Goal: Use online tool/utility: Utilize a website feature to perform a specific function

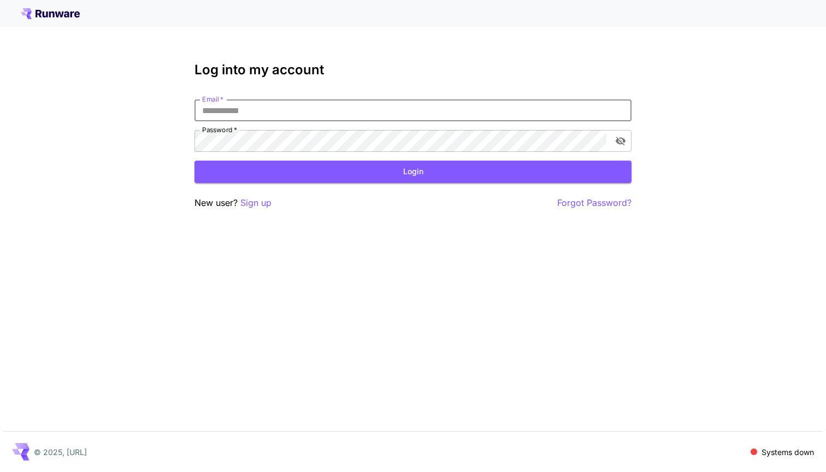
type input "**********"
click at [413, 171] on button "Login" at bounding box center [412, 172] width 437 height 22
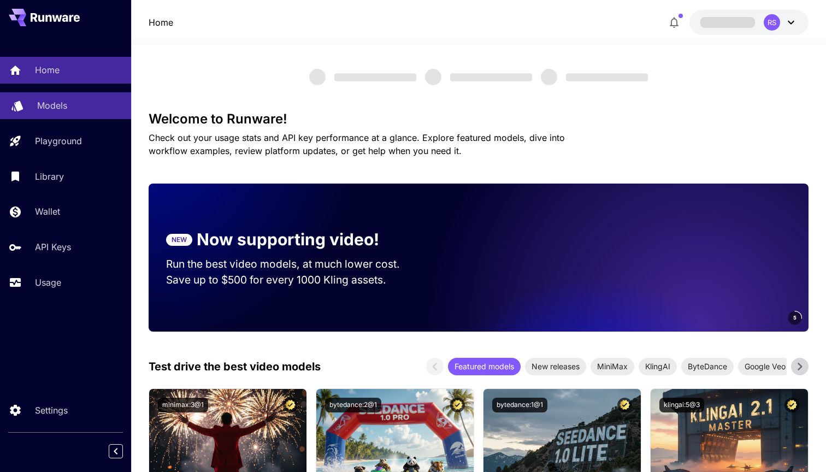
click at [84, 106] on div "Models" at bounding box center [79, 105] width 85 height 13
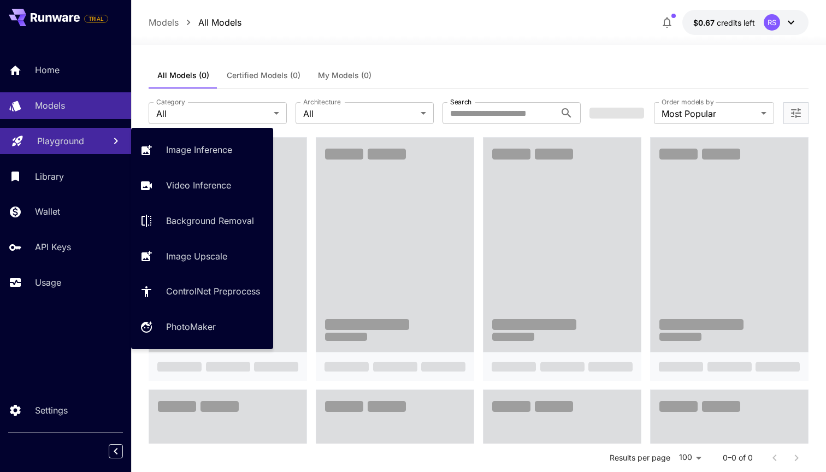
click at [56, 151] on link "Playground" at bounding box center [65, 141] width 131 height 27
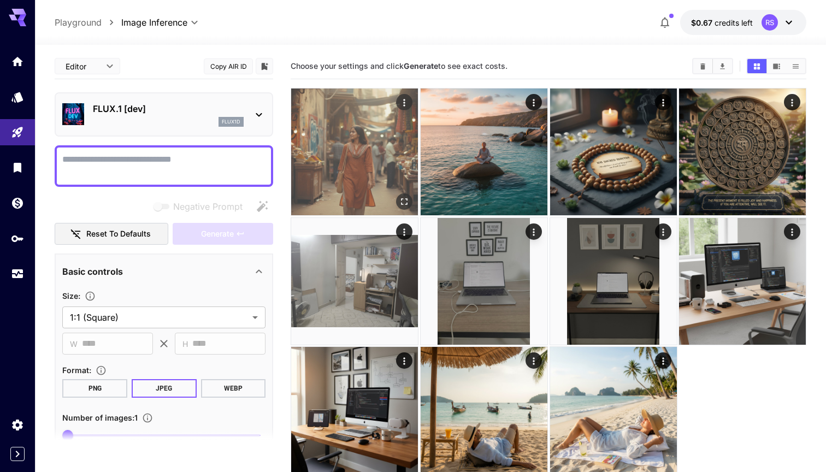
click at [351, 165] on img at bounding box center [354, 151] width 127 height 127
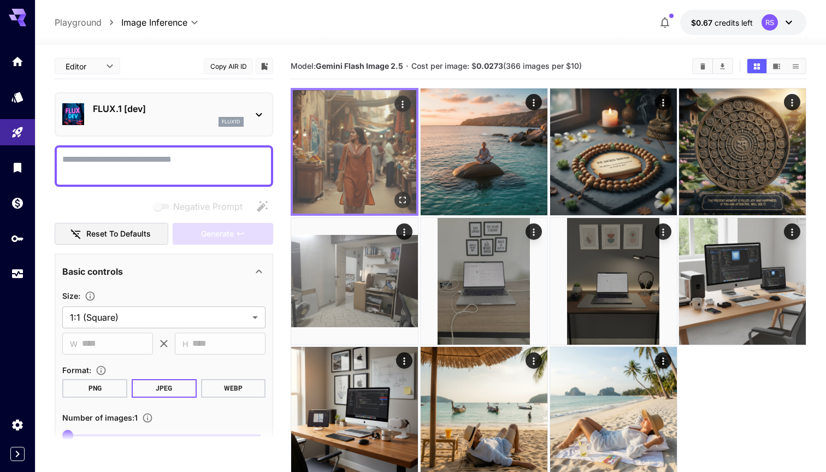
click at [399, 203] on icon "Open in fullscreen" at bounding box center [402, 199] width 11 height 11
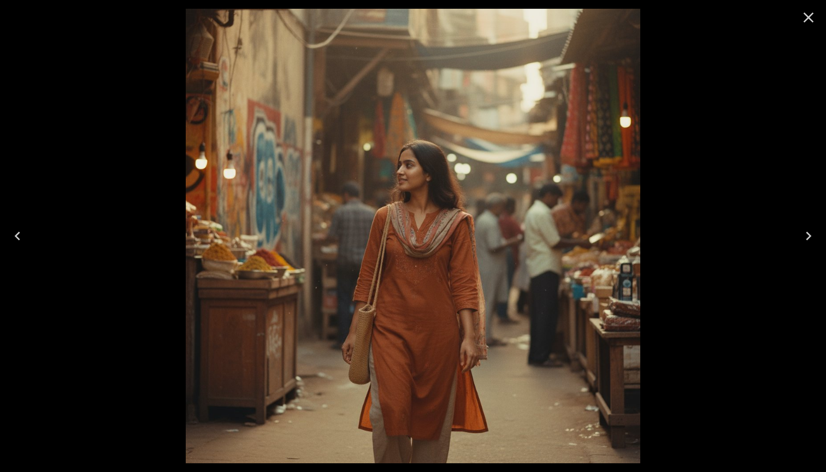
click at [807, 26] on icon "Close" at bounding box center [807, 17] width 17 height 17
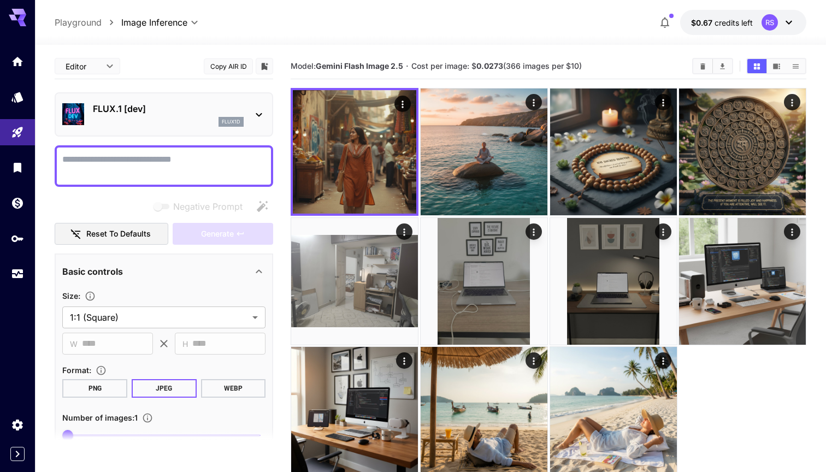
click at [179, 116] on div "FLUX.1 [dev] flux1d" at bounding box center [168, 114] width 151 height 25
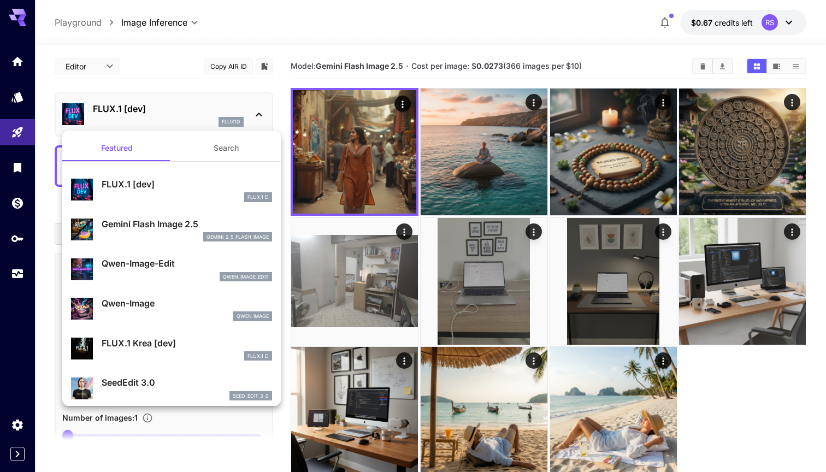
click at [181, 86] on div at bounding box center [413, 236] width 826 height 472
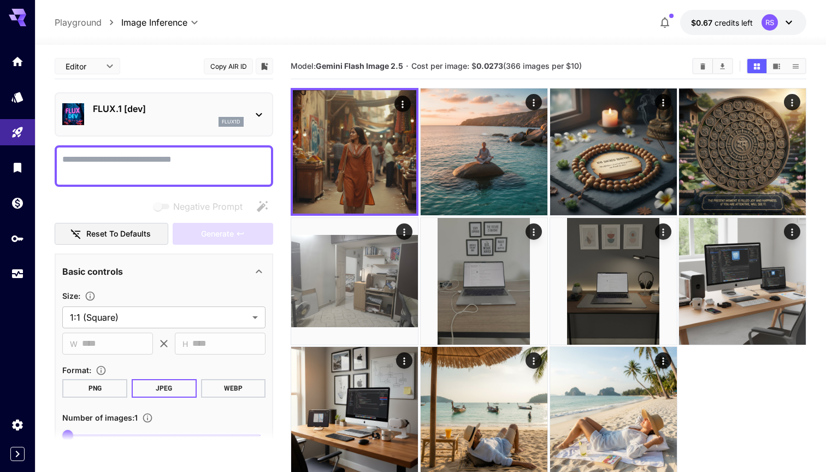
click at [215, 107] on p "FLUX.1 [dev]" at bounding box center [168, 108] width 151 height 13
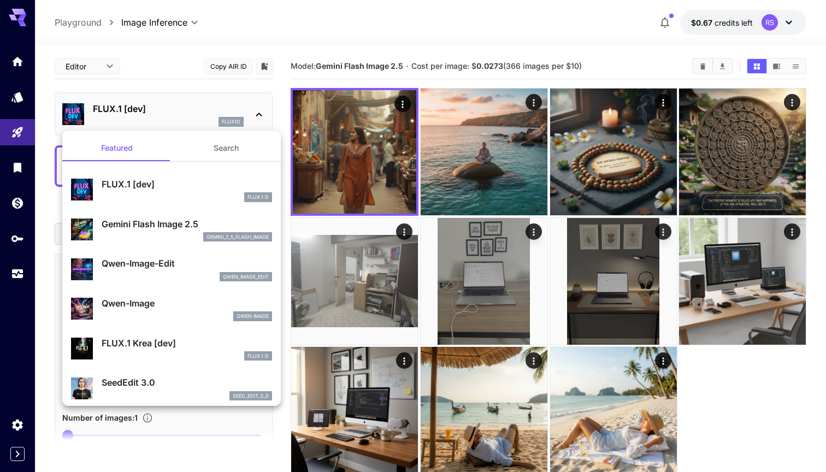
click at [171, 63] on div at bounding box center [413, 236] width 826 height 472
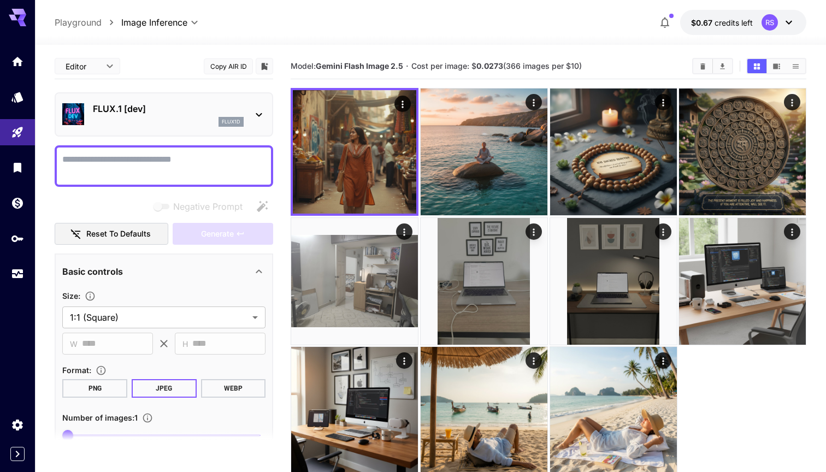
click at [194, 168] on textarea "Negative Prompt" at bounding box center [163, 166] width 203 height 26
